Goal: Task Accomplishment & Management: Use online tool/utility

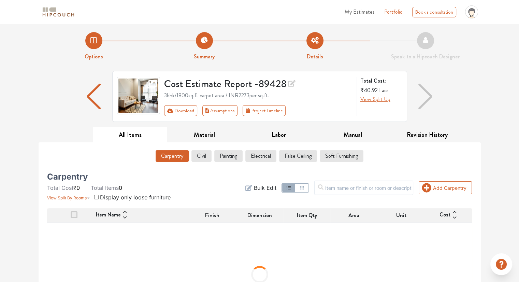
click at [27, 111] on div "Options Summary Details Speak to a Hipcouch Designer Cost Estimate Report - 894…" at bounding box center [259, 177] width 519 height 307
click at [91, 96] on img "button" at bounding box center [94, 97] width 14 height 26
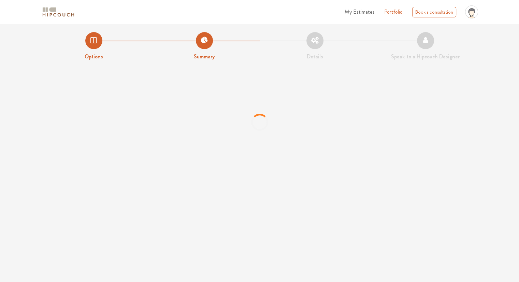
click at [92, 47] on li "Options" at bounding box center [94, 46] width 111 height 29
click at [92, 47] on li "Options" at bounding box center [94, 46] width 111 height 28
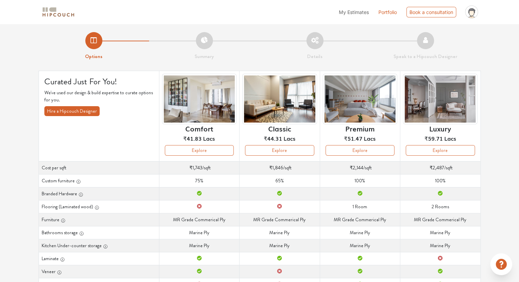
click at [348, 11] on span "My Estimates" at bounding box center [354, 12] width 30 height 6
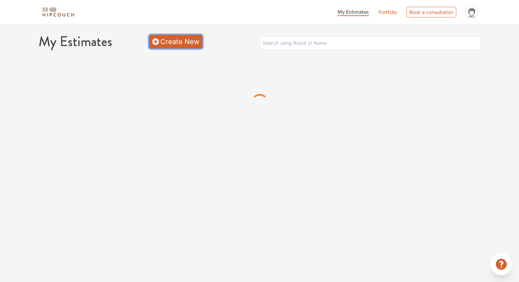
click at [164, 47] on link "Create New" at bounding box center [175, 42] width 53 height 14
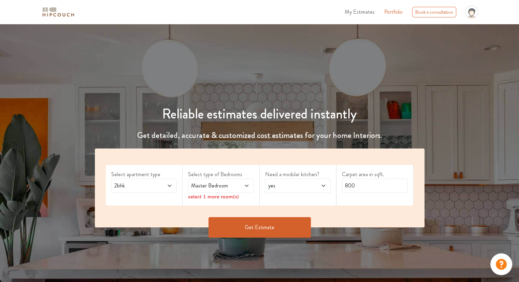
click at [242, 189] on span at bounding box center [242, 186] width 15 height 8
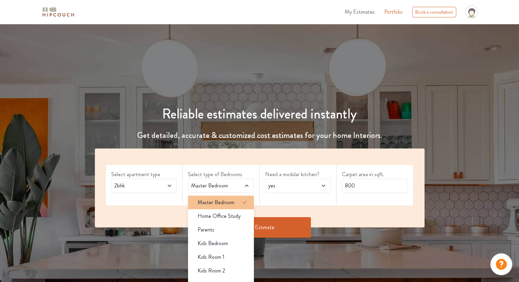
click at [221, 204] on span "Master Bedroom" at bounding box center [216, 202] width 37 height 8
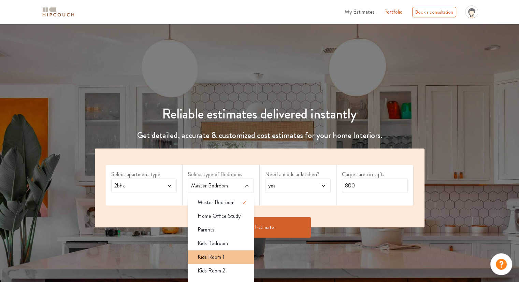
click at [227, 256] on div "Kids Room 1" at bounding box center [223, 257] width 62 height 8
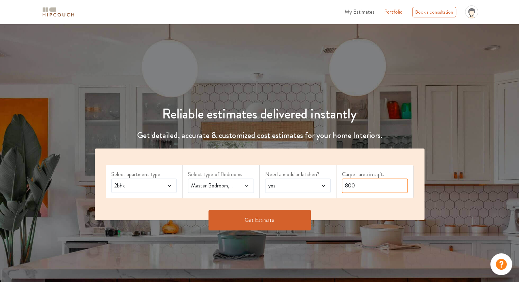
click at [368, 190] on input "800" at bounding box center [375, 186] width 66 height 14
type input "8"
type input "1000"
click at [261, 217] on button "Get Estimate" at bounding box center [260, 220] width 102 height 20
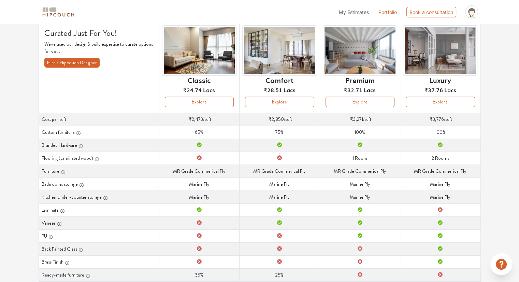
scroll to position [47, 0]
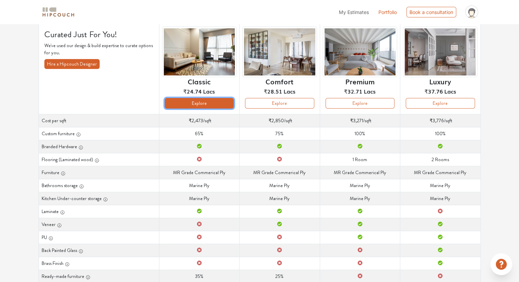
click at [225, 107] on button "Explore" at bounding box center [199, 103] width 69 height 11
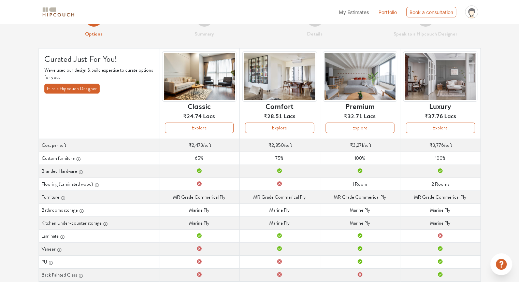
scroll to position [13, 0]
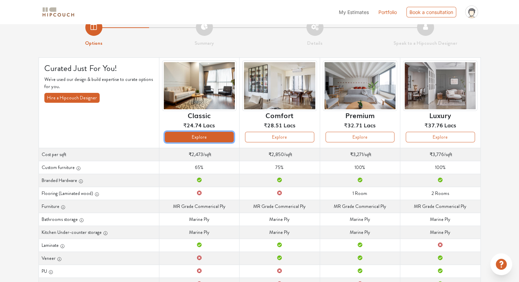
click at [206, 136] on button "Explore" at bounding box center [199, 137] width 69 height 11
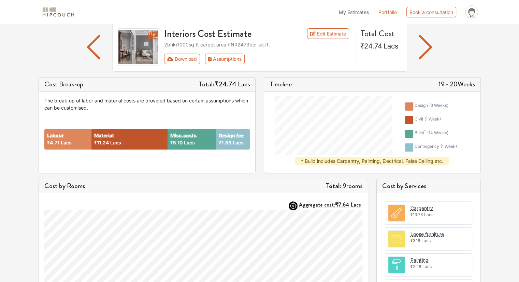
scroll to position [48, 0]
click at [419, 133] on div "build * ( 14 weeks )" at bounding box center [432, 134] width 34 height 8
click at [407, 134] on div at bounding box center [409, 134] width 8 height 8
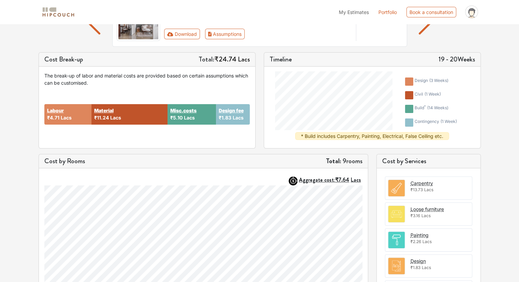
scroll to position [0, 0]
